Goal: Task Accomplishment & Management: Manage account settings

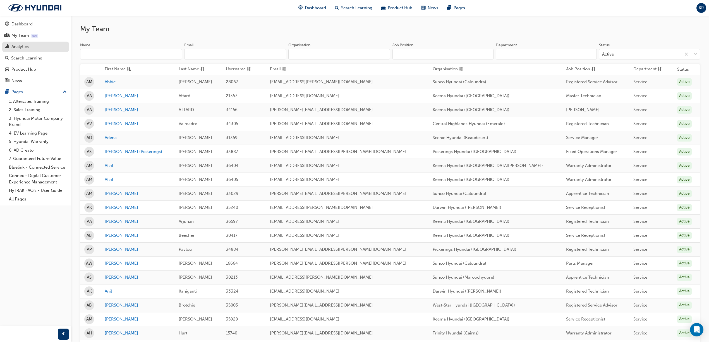
click at [19, 45] on div "Analytics" at bounding box center [19, 47] width 17 height 6
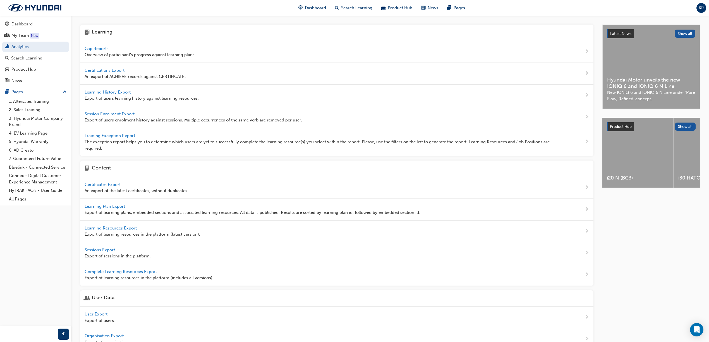
click at [102, 49] on span "Gap Reports" at bounding box center [97, 48] width 25 height 5
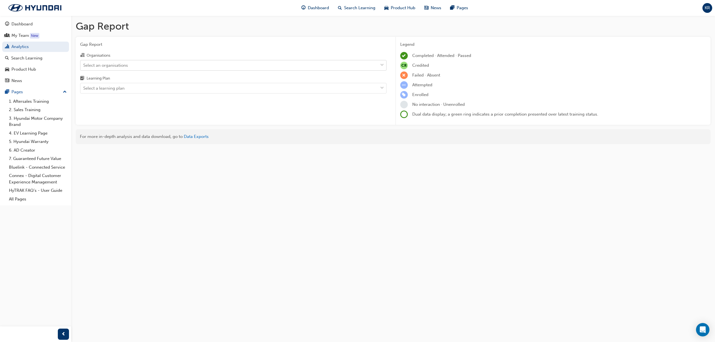
click at [130, 66] on div "Select an organisations" at bounding box center [228, 65] width 297 height 10
click at [84, 66] on input "Organisations Select an organisations" at bounding box center [83, 65] width 1 height 5
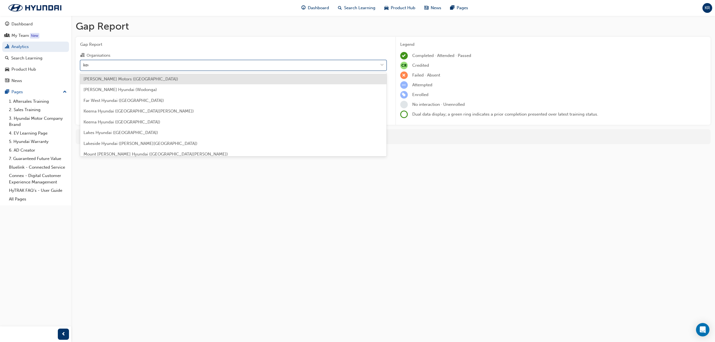
type input "keem"
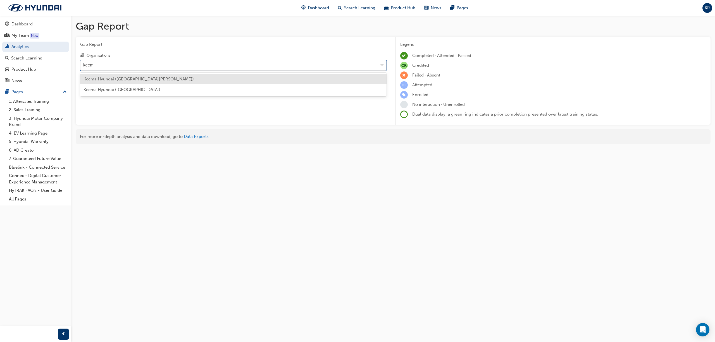
click at [117, 80] on span "Keema Hyundai ([GEOGRAPHIC_DATA][PERSON_NAME])" at bounding box center [138, 78] width 110 height 5
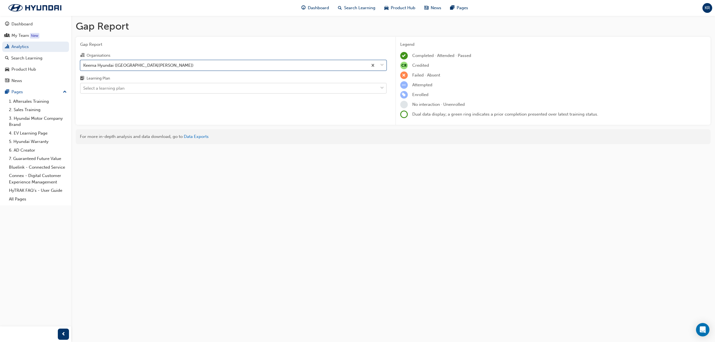
click at [117, 90] on div "Select a learning plan" at bounding box center [103, 88] width 41 height 6
click at [84, 90] on input "Learning Plan Select a learning plan" at bounding box center [83, 88] width 1 height 5
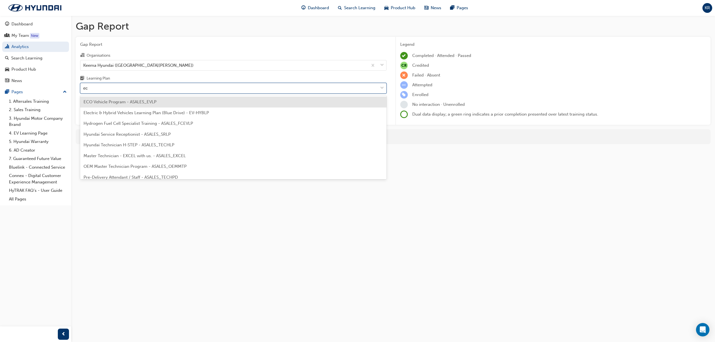
type input "eco"
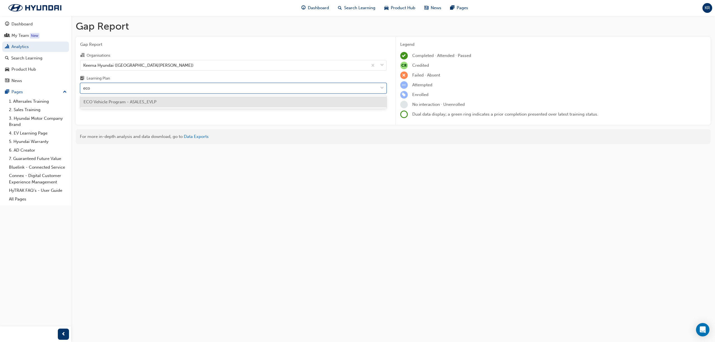
click at [117, 99] on div "ECO Vehicle Program - ASALES_EVLP" at bounding box center [233, 102] width 306 height 11
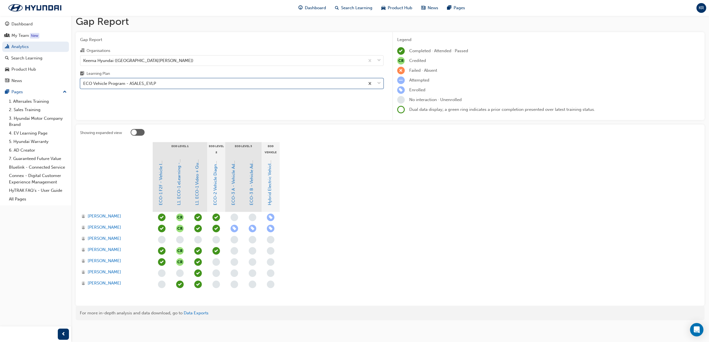
scroll to position [6, 0]
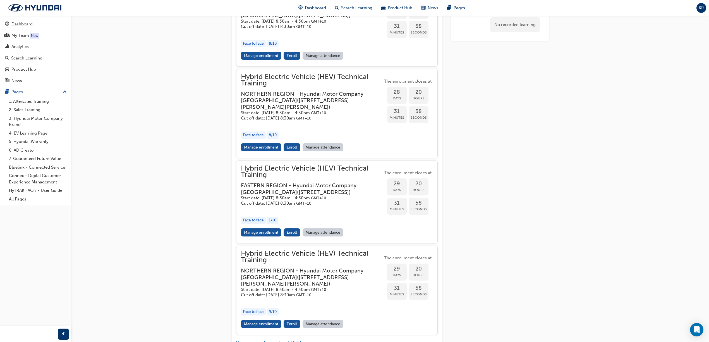
scroll to position [806, 0]
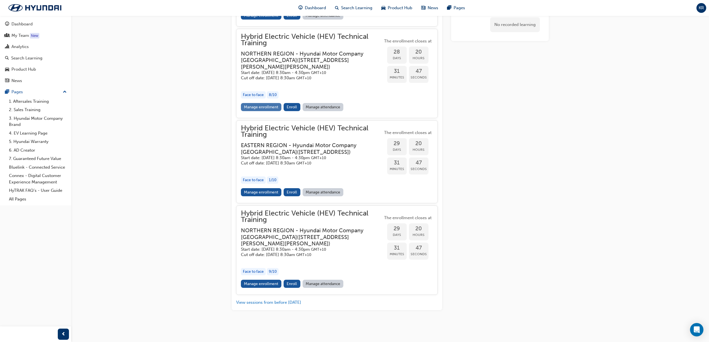
click at [272, 103] on link "Manage enrollment" at bounding box center [261, 107] width 41 height 8
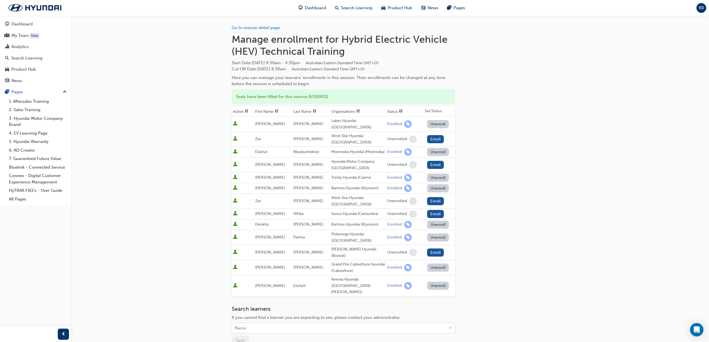
click at [289, 323] on div "Name" at bounding box center [339, 328] width 214 height 10
type input "tug"
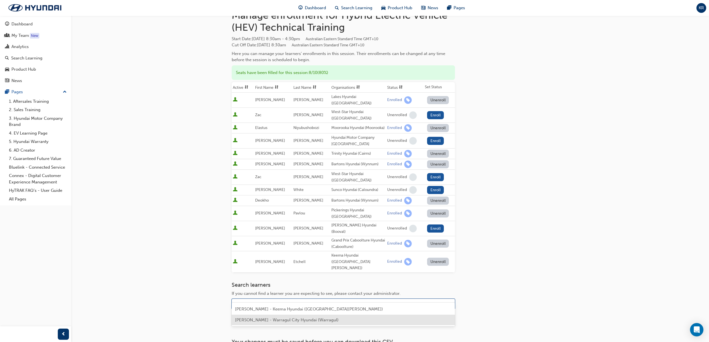
scroll to position [37, 0]
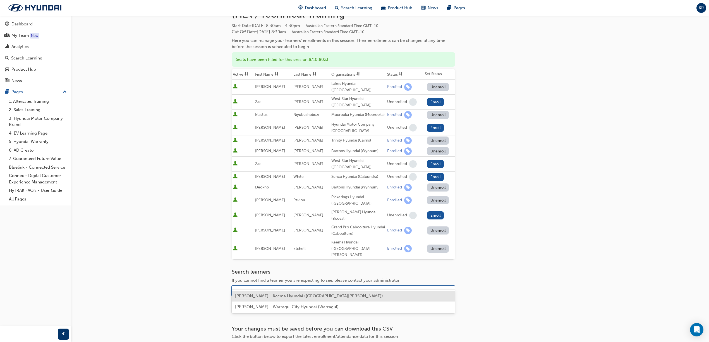
click at [274, 298] on span "Brandon Tugliach - Keema Hyundai (Mount Gravatt)" at bounding box center [309, 295] width 148 height 5
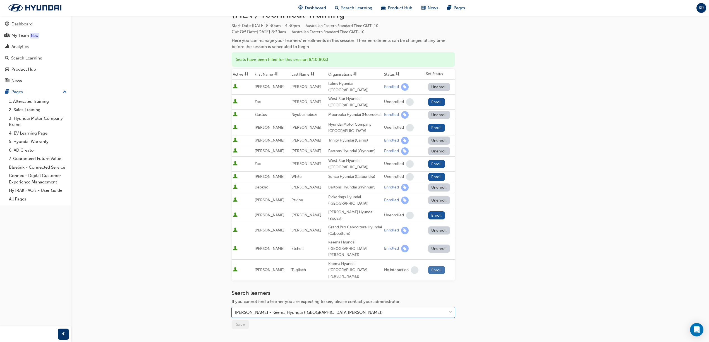
click at [430, 266] on button "Enroll" at bounding box center [436, 270] width 17 height 8
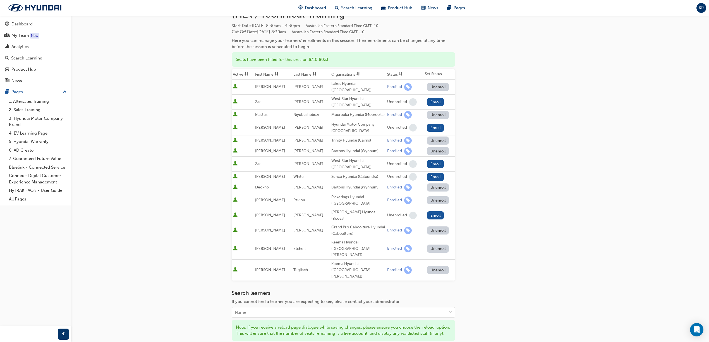
click at [437, 245] on button "Unenroll" at bounding box center [438, 249] width 22 height 8
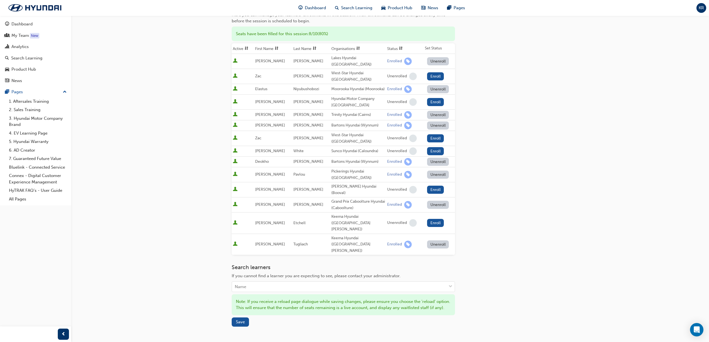
scroll to position [74, 0]
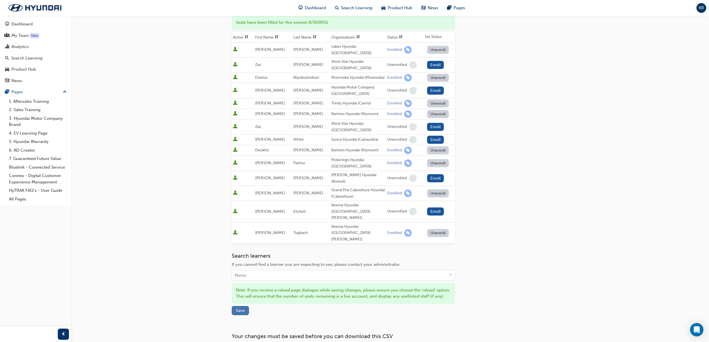
click at [242, 308] on span "Save" at bounding box center [240, 310] width 9 height 5
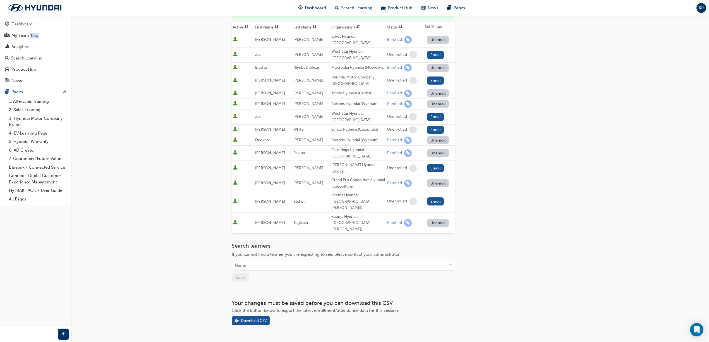
scroll to position [0, 0]
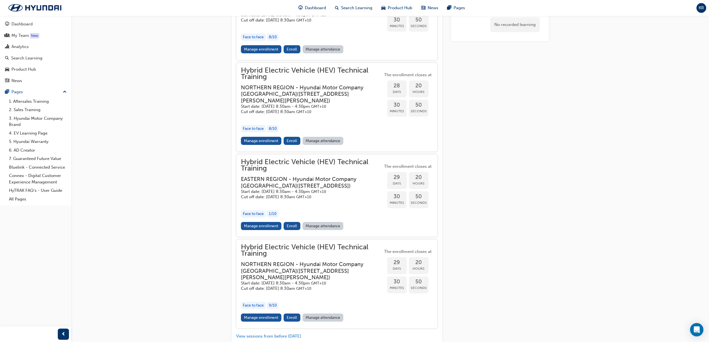
scroll to position [806, 0]
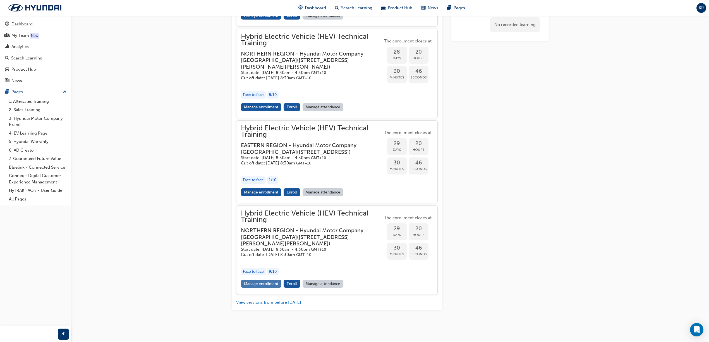
click at [265, 283] on link "Manage enrollment" at bounding box center [261, 284] width 41 height 8
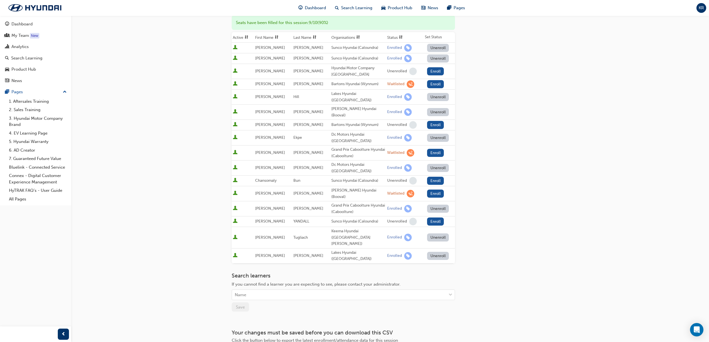
scroll to position [74, 0]
click at [287, 290] on div "Name" at bounding box center [339, 295] width 214 height 10
type input "etch"
click at [276, 287] on span "David Etchell - Keema Hyundai (Mount Gravatt)" at bounding box center [309, 286] width 148 height 5
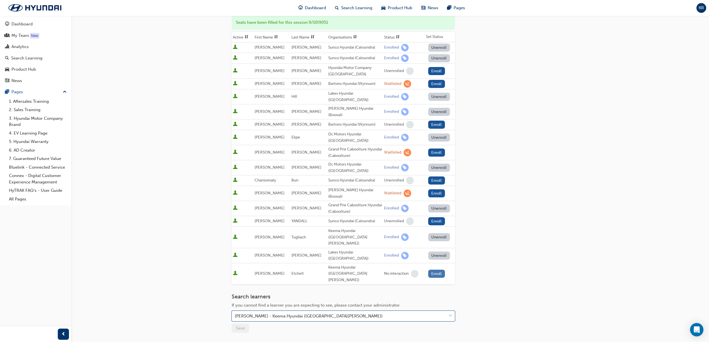
click at [432, 270] on button "Enroll" at bounding box center [436, 274] width 17 height 8
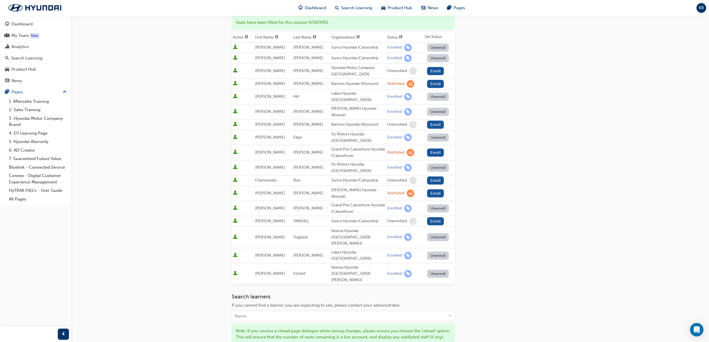
click at [441, 233] on button "Unenroll" at bounding box center [438, 237] width 22 height 8
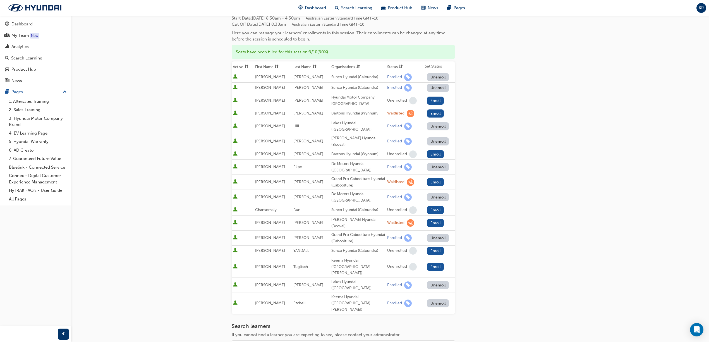
scroll to position [0, 0]
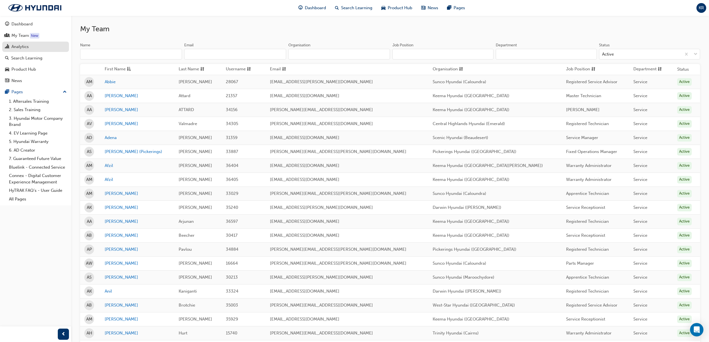
click at [16, 42] on link "Analytics" at bounding box center [35, 47] width 67 height 10
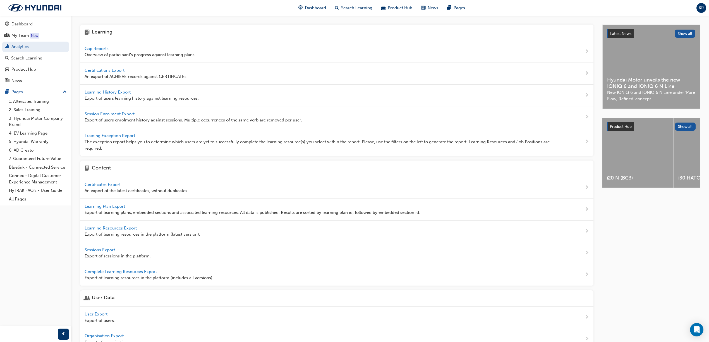
click at [95, 46] on span "Gap Reports" at bounding box center [97, 48] width 25 height 5
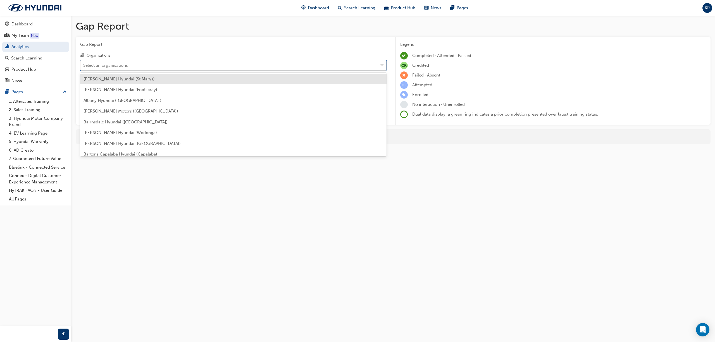
click at [146, 66] on div "Select an organisations" at bounding box center [228, 65] width 297 height 10
click at [84, 66] on input "Organisations option Adrian Brien Hyundai (St Marys) focused, 1 of 182. 182 res…" at bounding box center [83, 65] width 1 height 5
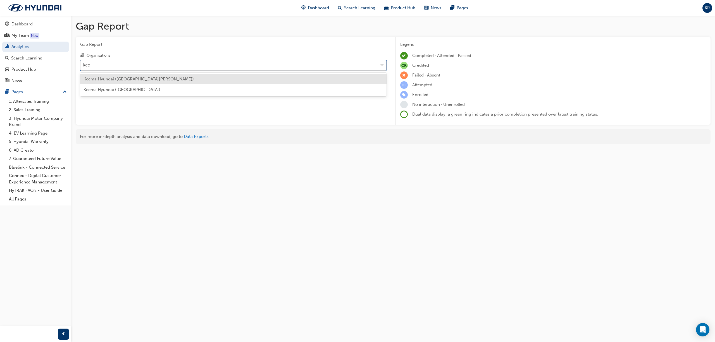
type input "keem"
click at [122, 77] on span "Keema Hyundai ([GEOGRAPHIC_DATA][PERSON_NAME])" at bounding box center [138, 78] width 110 height 5
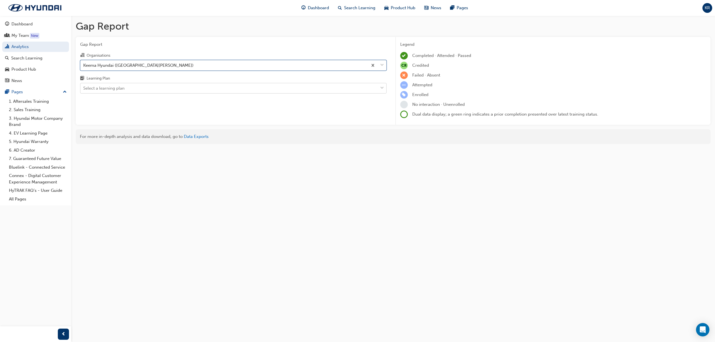
click at [112, 86] on div "Select a learning plan" at bounding box center [103, 88] width 41 height 6
click at [84, 86] on input "Learning Plan Select a learning plan" at bounding box center [83, 88] width 1 height 5
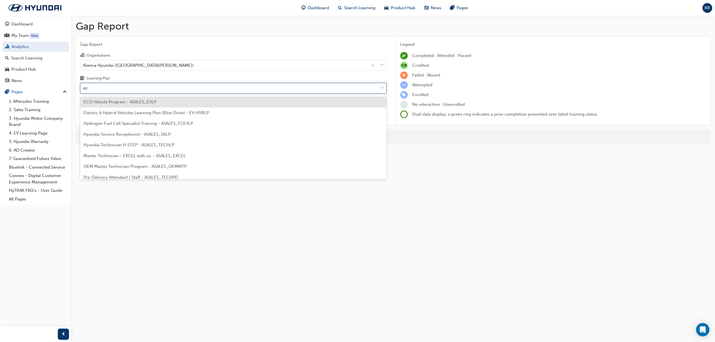
type input "eco"
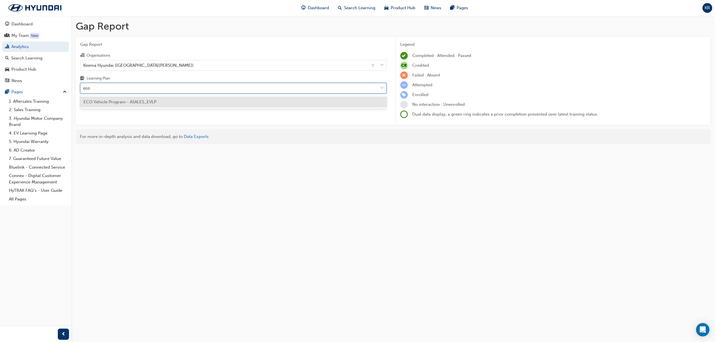
click at [119, 101] on span "ECO Vehicle Program - ASALES_EVLP" at bounding box center [119, 101] width 73 height 5
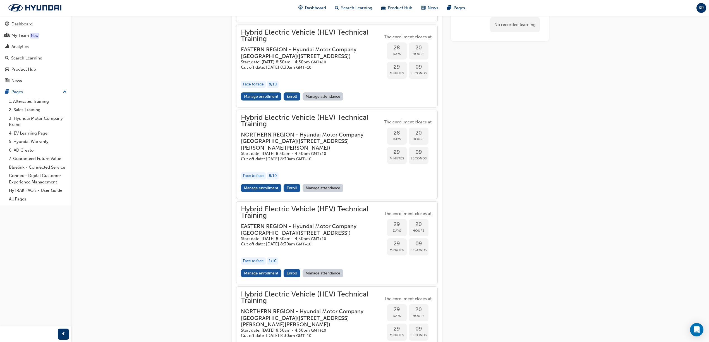
scroll to position [695, 0]
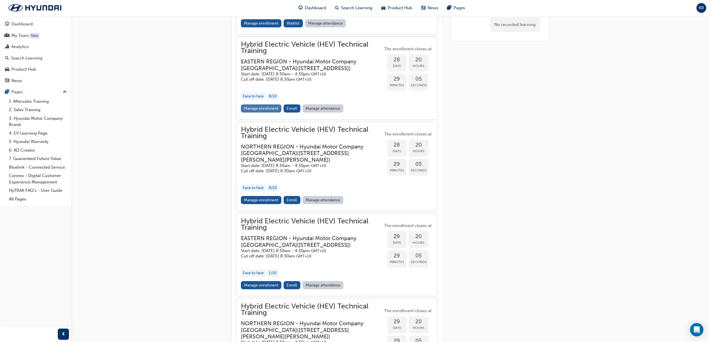
click at [261, 113] on link "Manage enrollment" at bounding box center [261, 108] width 41 height 8
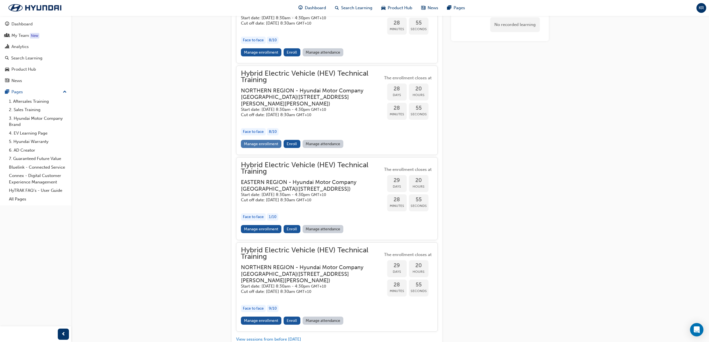
scroll to position [769, 0]
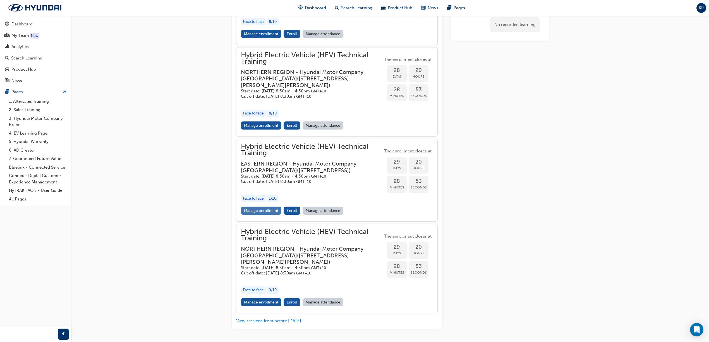
click at [261, 215] on link "Manage enrollment" at bounding box center [261, 211] width 41 height 8
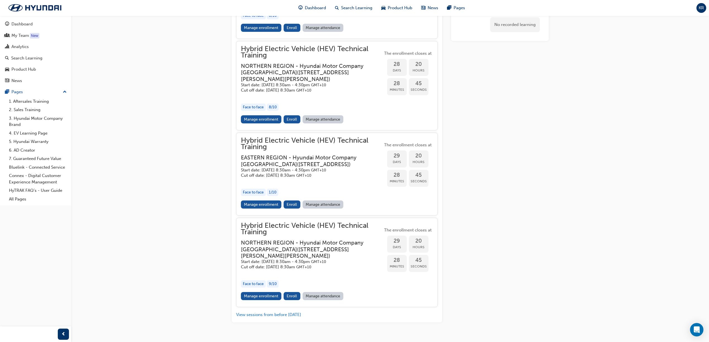
scroll to position [806, 0]
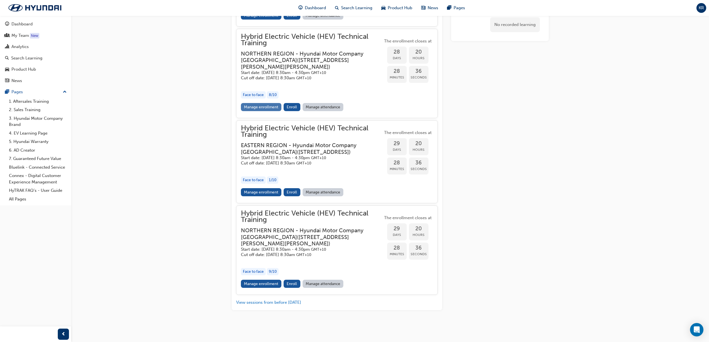
click at [262, 103] on link "Manage enrollment" at bounding box center [261, 107] width 41 height 8
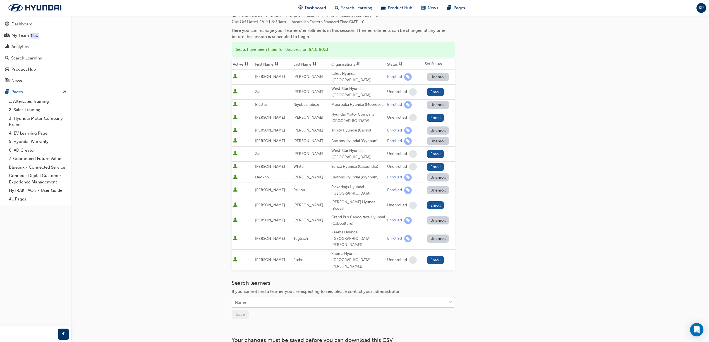
scroll to position [10, 0]
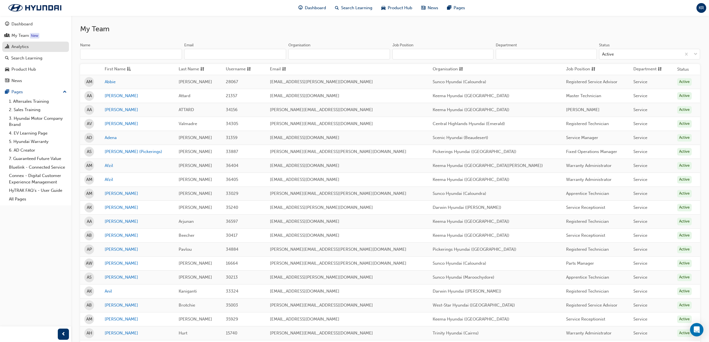
click at [30, 47] on div "Analytics" at bounding box center [35, 46] width 61 height 7
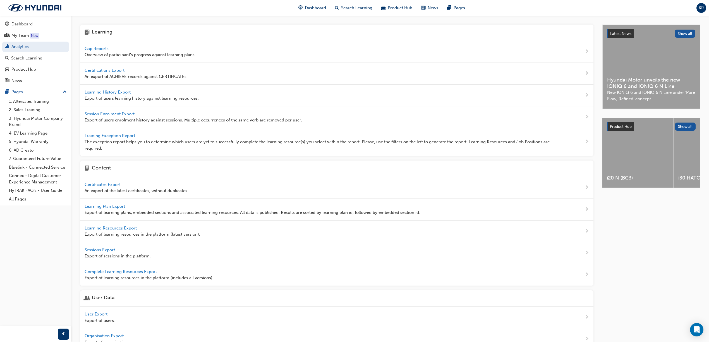
click at [93, 48] on span "Gap Reports" at bounding box center [97, 48] width 25 height 5
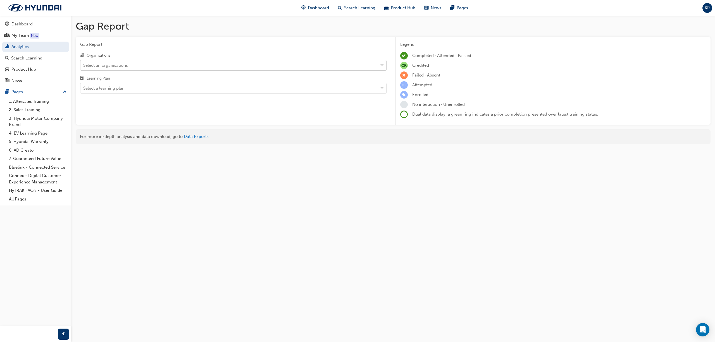
click at [109, 67] on div "Select an organisations" at bounding box center [105, 65] width 45 height 6
click at [84, 67] on input "Organisations Select an organisations" at bounding box center [83, 65] width 1 height 5
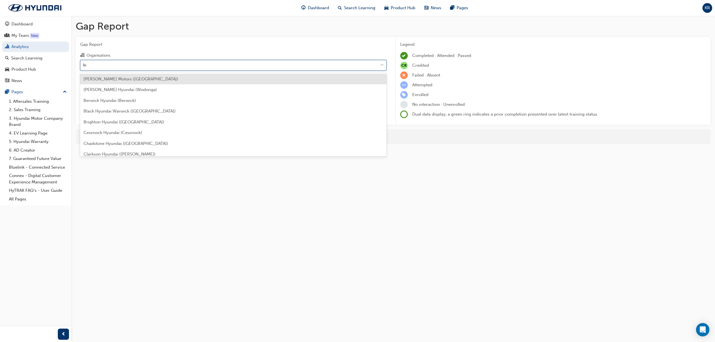
type input "kee"
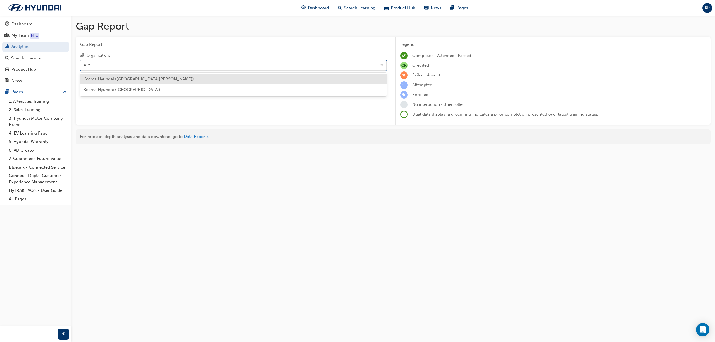
click at [108, 80] on span "Keema Hyundai ([GEOGRAPHIC_DATA][PERSON_NAME])" at bounding box center [138, 78] width 110 height 5
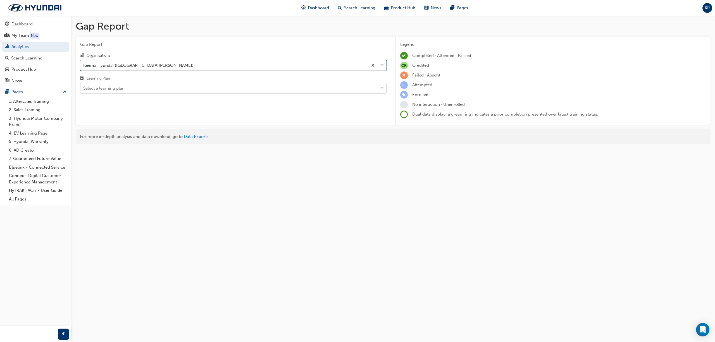
click at [118, 90] on div "Select a learning plan" at bounding box center [103, 88] width 41 height 6
click at [84, 90] on input "Learning Plan Select a learning plan" at bounding box center [83, 88] width 1 height 5
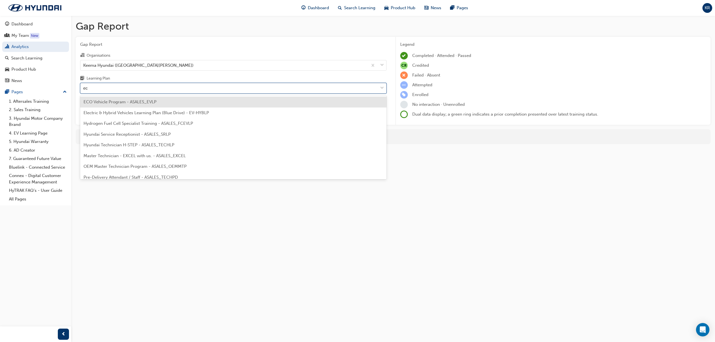
type input "eco"
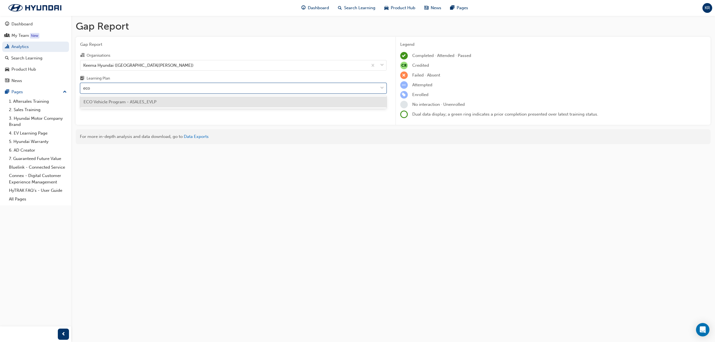
click at [113, 100] on span "ECO Vehicle Program - ASALES_EVLP" at bounding box center [119, 101] width 73 height 5
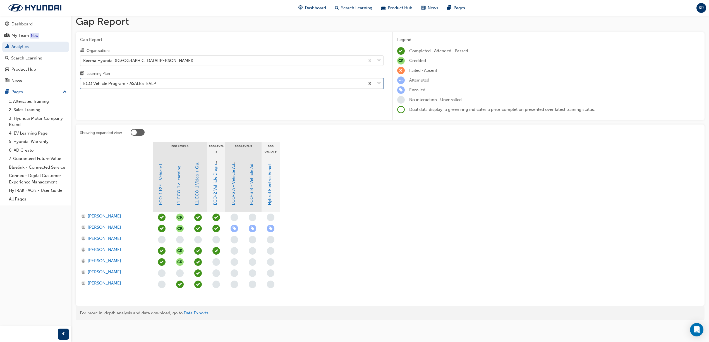
scroll to position [6, 0]
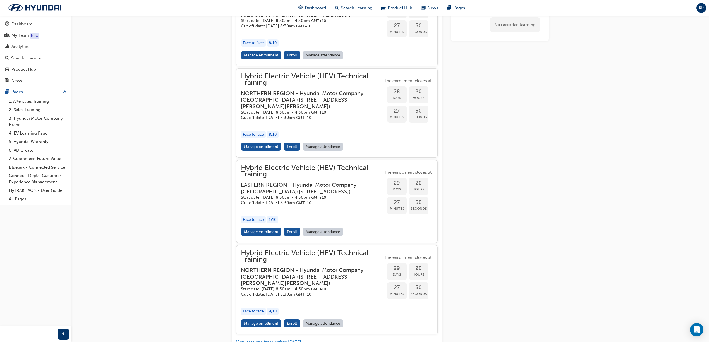
scroll to position [785, 0]
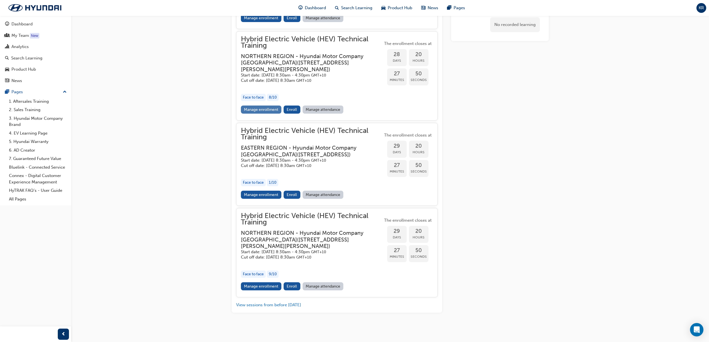
click at [269, 114] on link "Manage enrollment" at bounding box center [261, 110] width 41 height 8
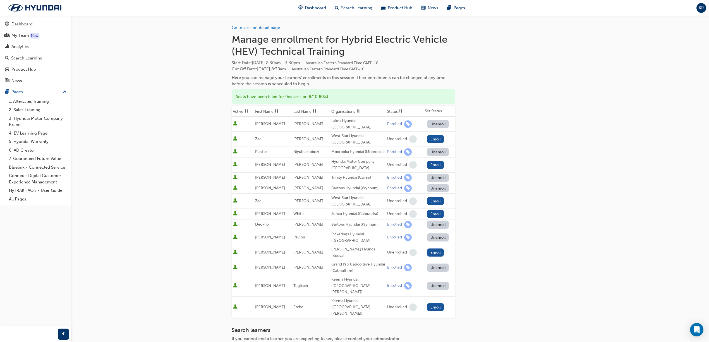
click at [440, 282] on button "Unenroll" at bounding box center [438, 286] width 22 height 8
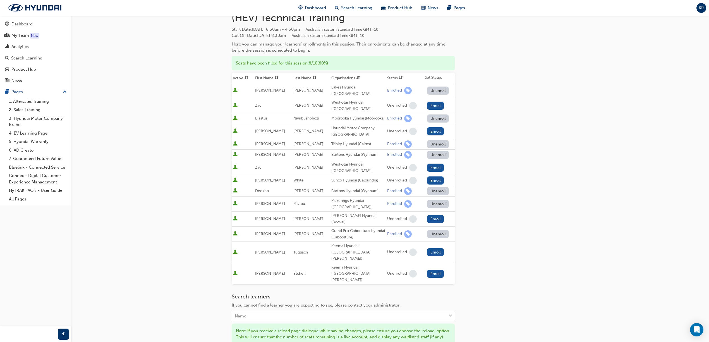
scroll to position [74, 0]
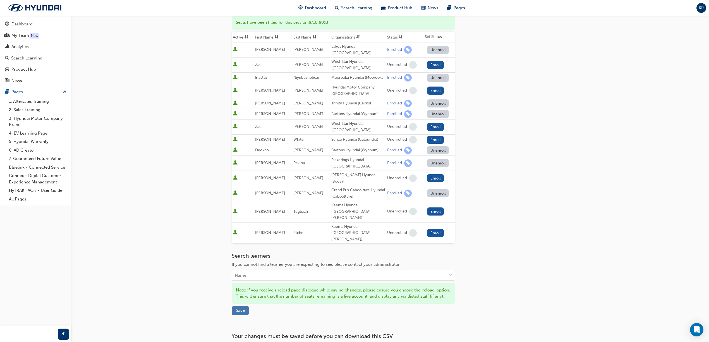
click at [238, 306] on button "Save" at bounding box center [240, 310] width 17 height 9
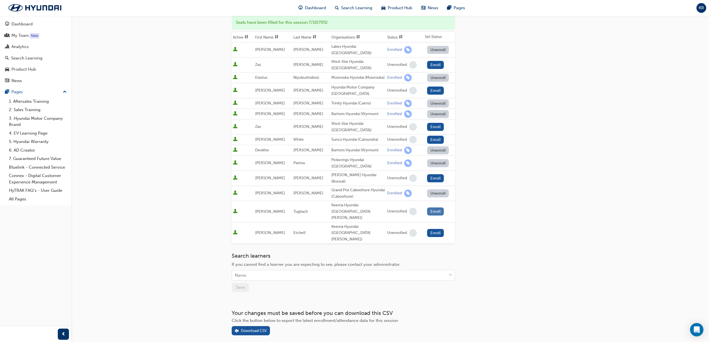
click at [433, 207] on button "Enroll" at bounding box center [435, 211] width 17 height 8
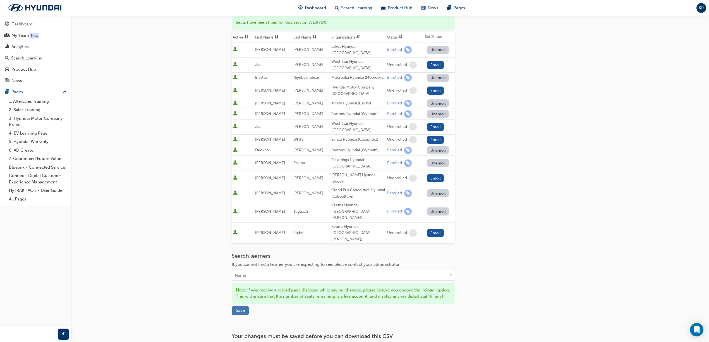
click at [241, 308] on span "Save" at bounding box center [240, 310] width 9 height 5
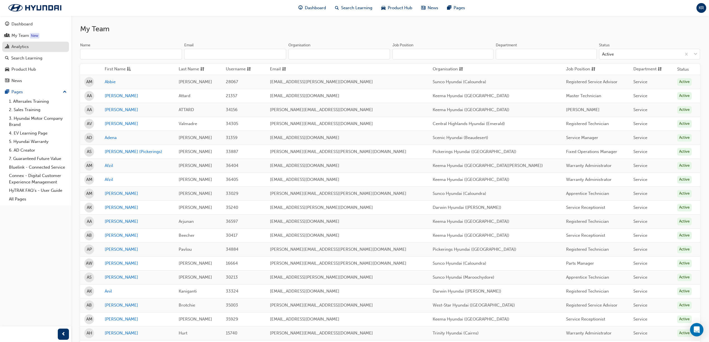
click at [27, 44] on div "Analytics" at bounding box center [19, 47] width 17 height 6
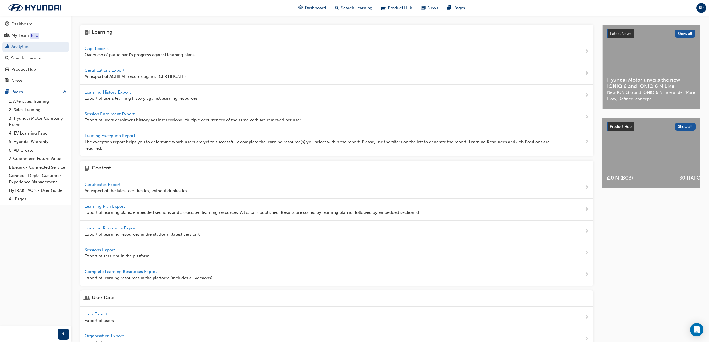
click at [110, 50] on div "Gap Reports Overview of participant's progress against learning plans." at bounding box center [140, 52] width 111 height 13
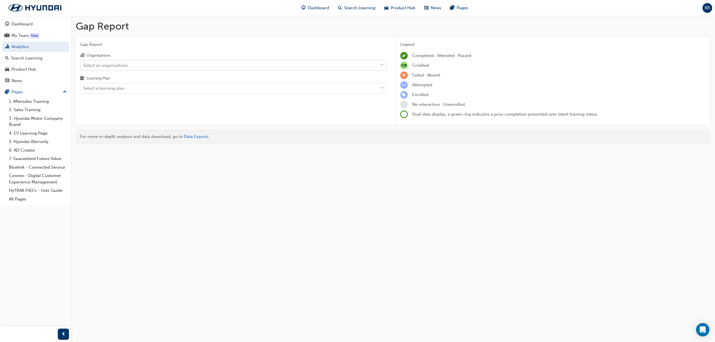
click at [112, 65] on div "Select an organisations" at bounding box center [105, 65] width 45 height 6
click at [84, 65] on input "Organisations Select an organisations" at bounding box center [83, 65] width 1 height 5
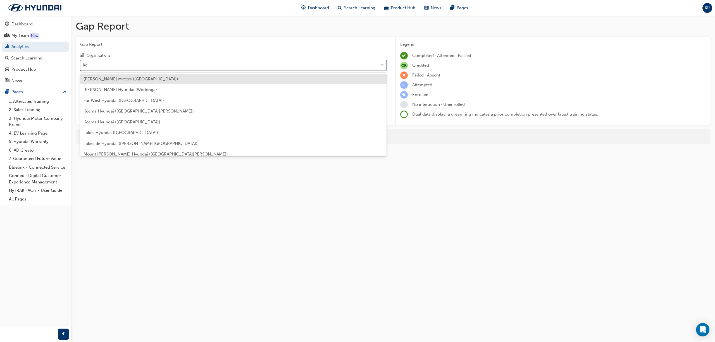
type input "kee"
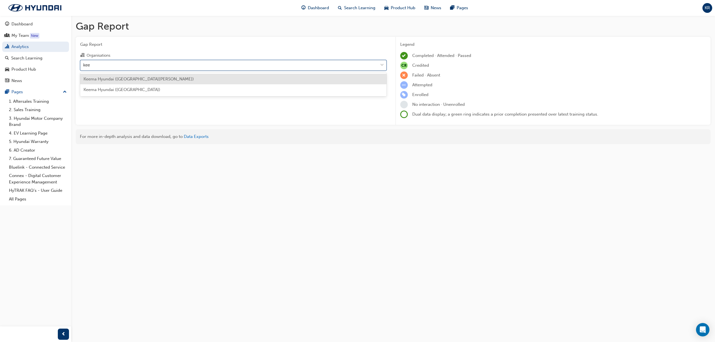
click at [110, 78] on span "Keema Hyundai ([GEOGRAPHIC_DATA][PERSON_NAME])" at bounding box center [138, 78] width 110 height 5
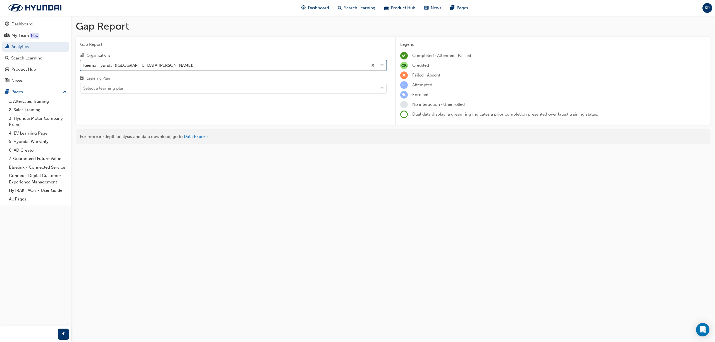
click at [110, 82] on div "Learning Plan" at bounding box center [233, 79] width 306 height 8
click at [84, 86] on input "Learning Plan Select a learning plan" at bounding box center [83, 88] width 1 height 5
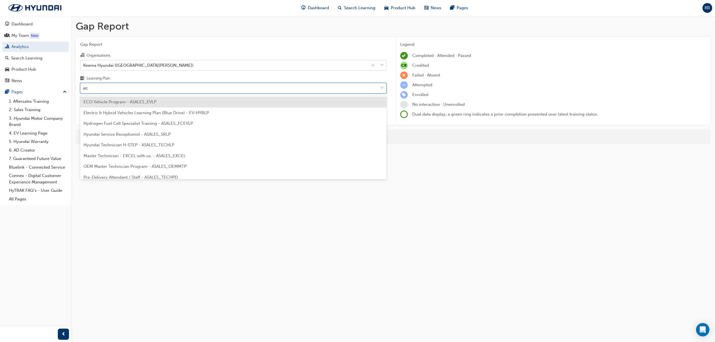
type input "eco"
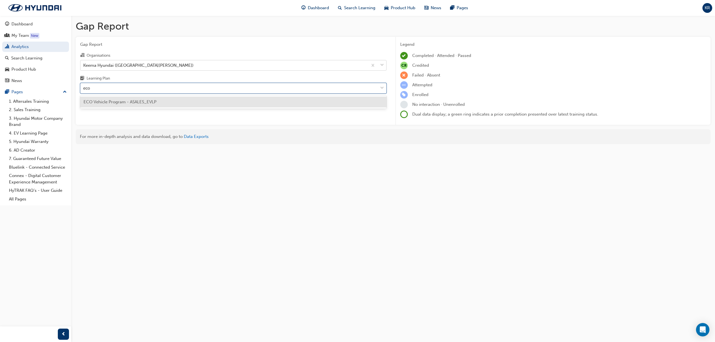
click at [112, 103] on span "ECO Vehicle Program - ASALES_EVLP" at bounding box center [119, 101] width 73 height 5
